Goal: Check status: Check status

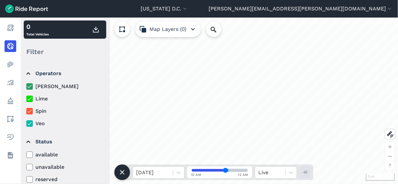
click at [294, 14] on header "[US_STATE] D.C. Capital Bikeshare [US_STATE] D.C. [PERSON_NAME][EMAIL_ADDRESS][…" at bounding box center [199, 9] width 398 height 18
click at [188, 11] on button "[US_STATE] D.C." at bounding box center [164, 9] width 47 height 8
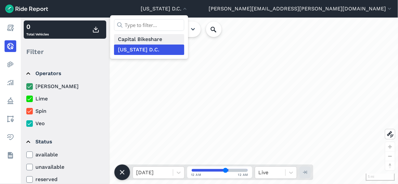
click at [184, 41] on link "Capital Bikeshare" at bounding box center [149, 39] width 70 height 10
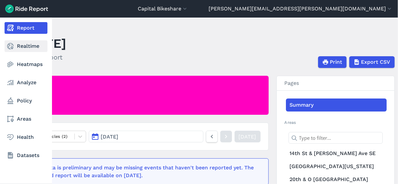
click at [25, 46] on link "Realtime" at bounding box center [26, 46] width 43 height 12
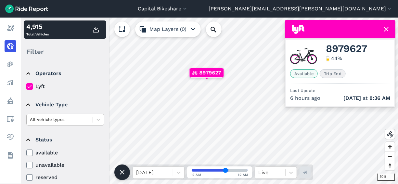
click at [58, 123] on div at bounding box center [59, 119] width 59 height 7
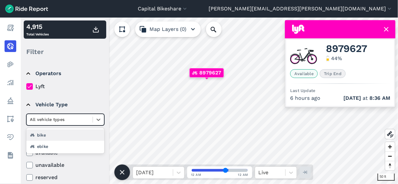
click at [56, 134] on div "bike" at bounding box center [65, 134] width 78 height 11
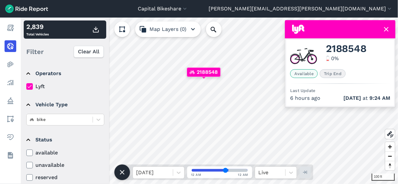
click at [204, 74] on span "2188548" at bounding box center [207, 72] width 21 height 8
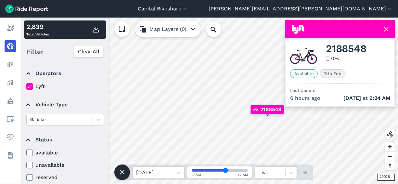
click at [386, 27] on icon at bounding box center [387, 29] width 8 height 8
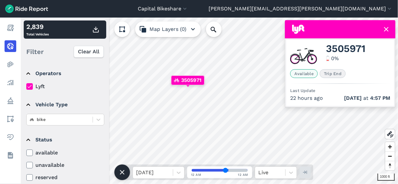
click at [389, 28] on icon at bounding box center [387, 29] width 8 height 8
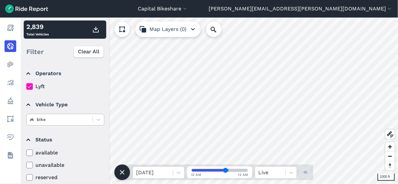
click at [84, 124] on div "bike" at bounding box center [60, 119] width 66 height 10
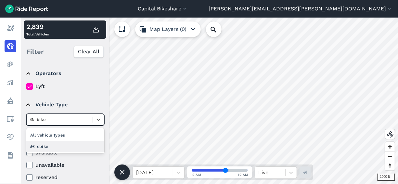
click at [63, 143] on div "ebike" at bounding box center [65, 146] width 78 height 11
